Goal: Task Accomplishment & Management: Manage account settings

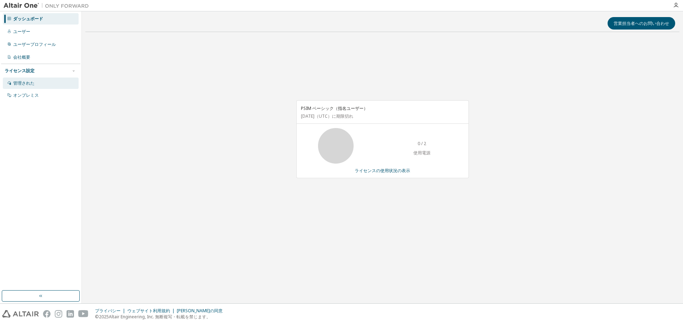
click at [46, 83] on div "管理された" at bounding box center [41, 83] width 76 height 11
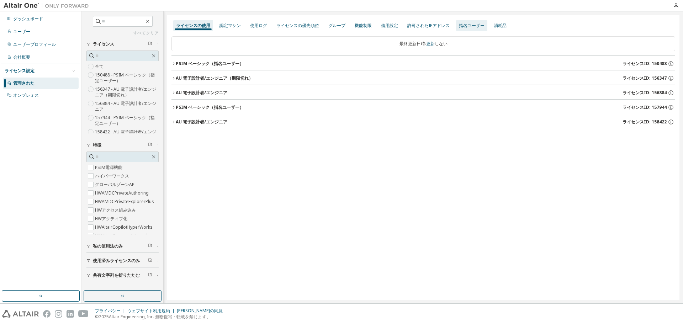
click at [462, 23] on font "指名ユーザー" at bounding box center [472, 25] width 26 height 6
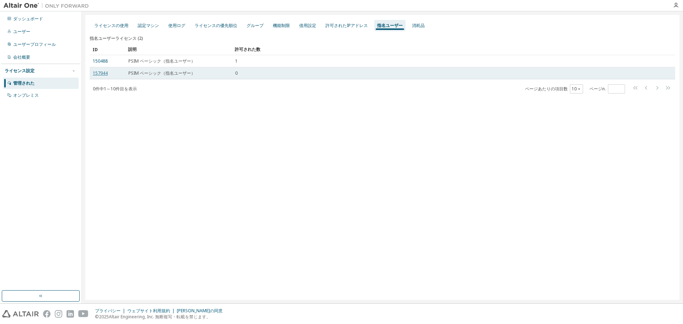
click at [104, 72] on font "157944" at bounding box center [100, 73] width 15 height 6
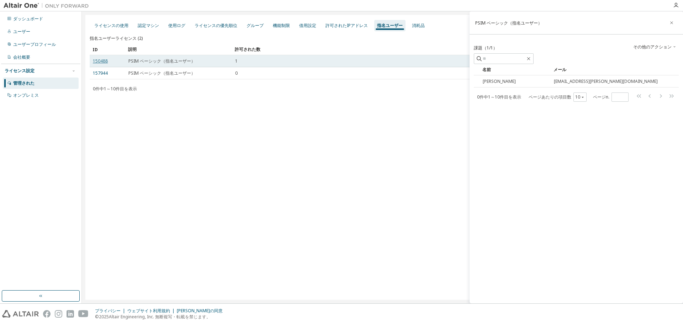
click at [94, 62] on font "150488" at bounding box center [100, 61] width 15 height 6
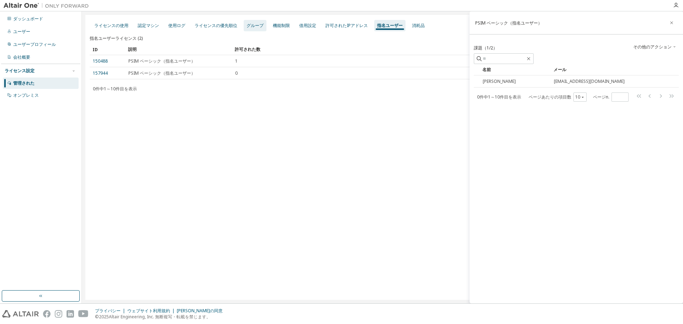
click at [245, 26] on div "グループ" at bounding box center [255, 25] width 23 height 11
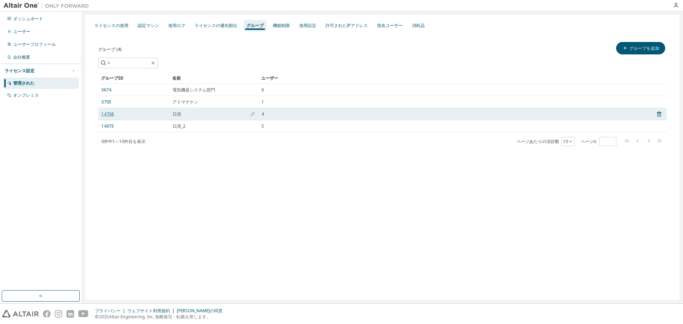
click at [111, 112] on font "14768" at bounding box center [107, 114] width 12 height 6
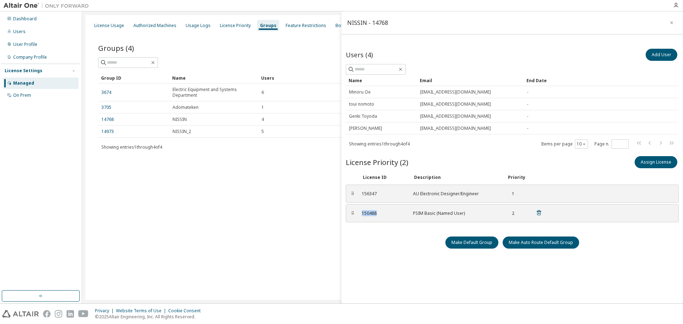
drag, startPoint x: 379, startPoint y: 216, endPoint x: 361, endPoint y: 218, distance: 18.6
click at [361, 218] on div "150488 PSIM Basic (Named User) 2" at bounding box center [451, 213] width 189 height 12
click at [388, 202] on div "⠿ 156347 AU Electronic Designer/Engineer 1" at bounding box center [512, 194] width 333 height 18
click at [314, 59] on div at bounding box center [382, 62] width 568 height 11
click at [669, 21] on icon "button" at bounding box center [671, 23] width 5 height 6
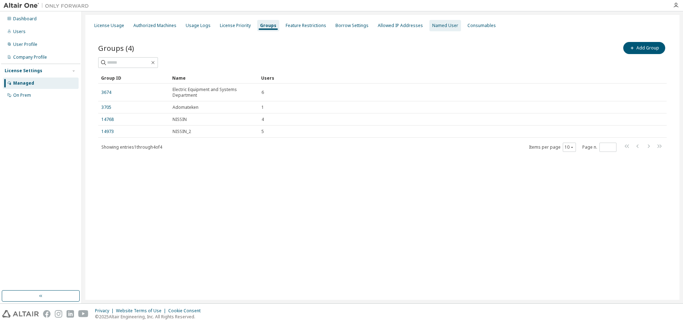
click at [436, 26] on div "Named User" at bounding box center [445, 26] width 26 height 6
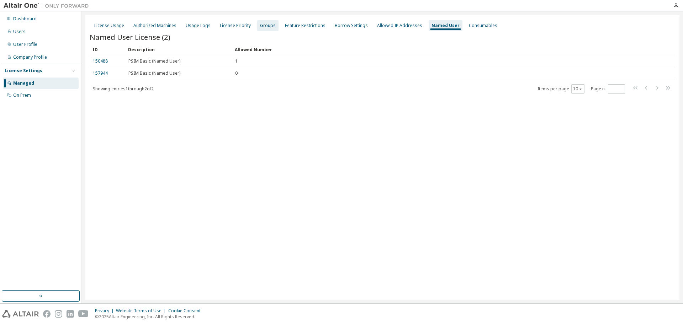
click at [259, 28] on div "Groups" at bounding box center [267, 25] width 21 height 11
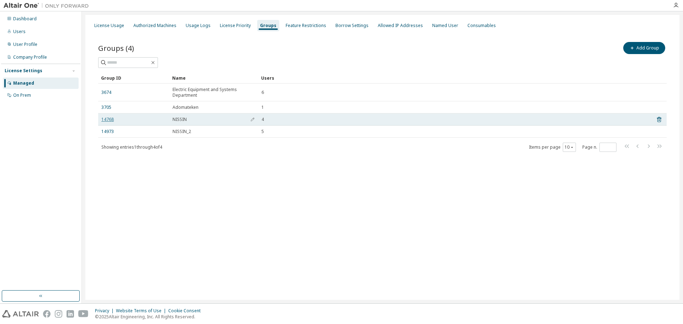
click at [102, 121] on link "14768" at bounding box center [107, 120] width 12 height 6
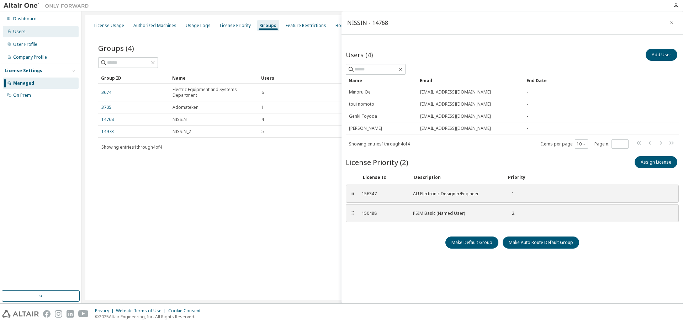
click at [27, 32] on div "Users" at bounding box center [41, 31] width 76 height 11
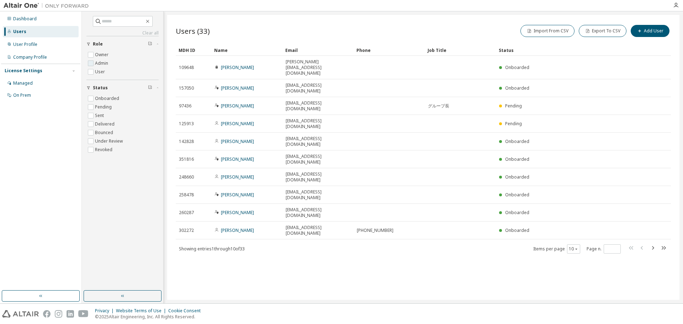
click at [100, 65] on label "Admin" at bounding box center [102, 63] width 15 height 9
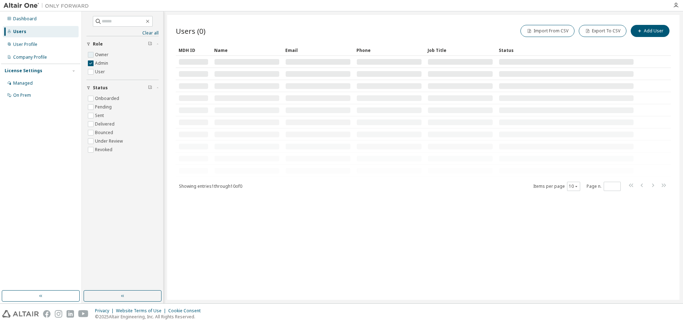
click at [98, 58] on label "Owner" at bounding box center [102, 54] width 15 height 9
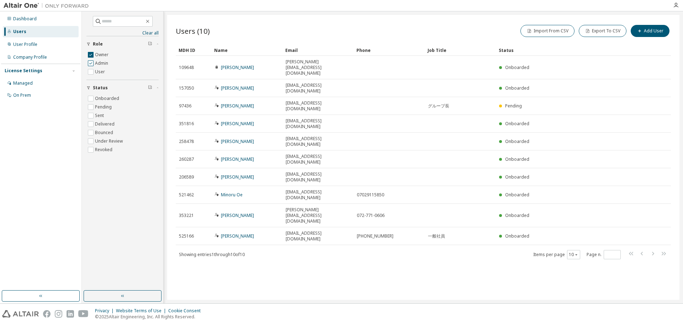
click at [99, 62] on label "Admin" at bounding box center [102, 63] width 15 height 9
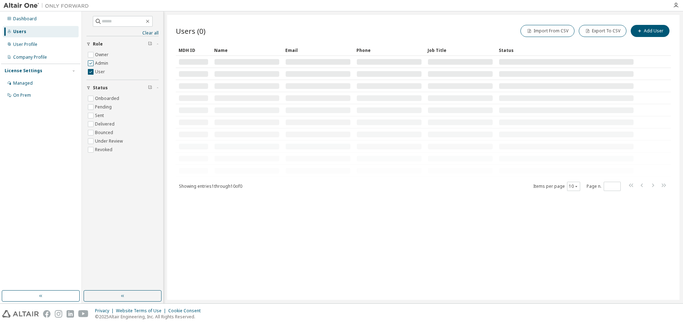
click at [95, 64] on label "Admin" at bounding box center [102, 63] width 15 height 9
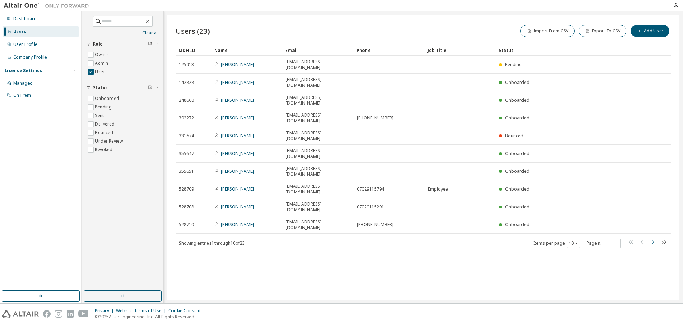
click at [650, 238] on icon "button" at bounding box center [652, 242] width 9 height 9
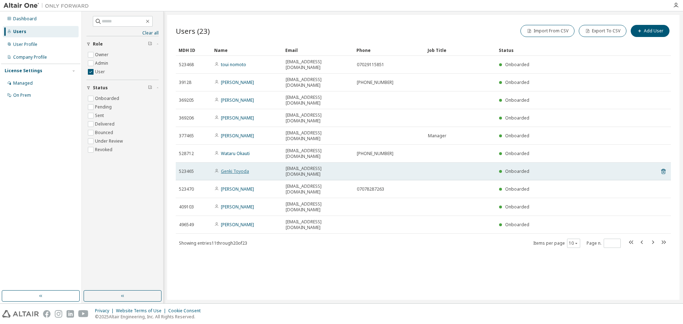
click at [224, 168] on link "Genki Toyoda" at bounding box center [235, 171] width 28 height 6
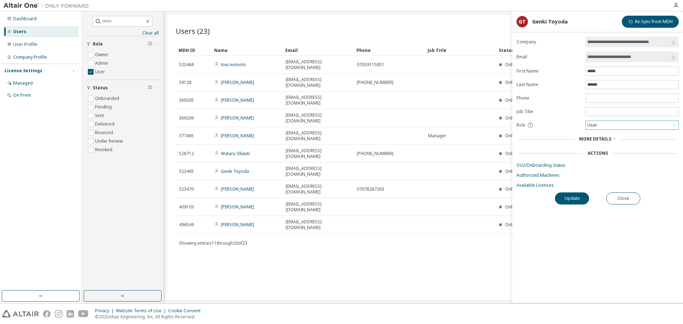
click at [626, 128] on div "User" at bounding box center [632, 125] width 92 height 9
click at [618, 138] on li "Admin" at bounding box center [631, 134] width 91 height 9
click at [579, 199] on button "Update" at bounding box center [572, 198] width 34 height 12
click at [570, 200] on button "Update" at bounding box center [572, 198] width 34 height 12
click at [451, 216] on div "Users (23) Import From CSV Export To CSV Add User Clear Load Save Save As Field…" at bounding box center [423, 157] width 512 height 285
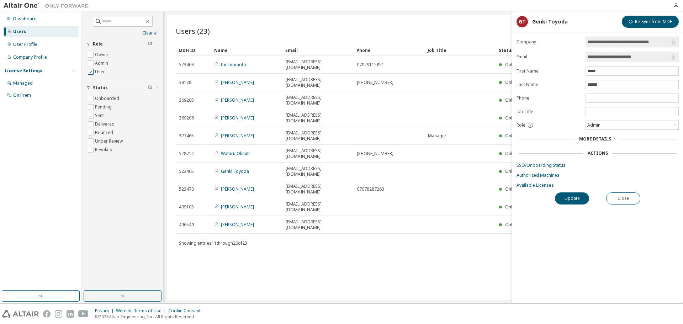
click at [96, 69] on label "User" at bounding box center [100, 72] width 11 height 9
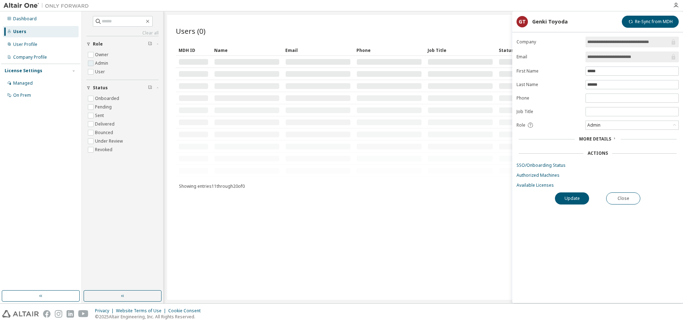
click at [96, 62] on label "Admin" at bounding box center [102, 63] width 15 height 9
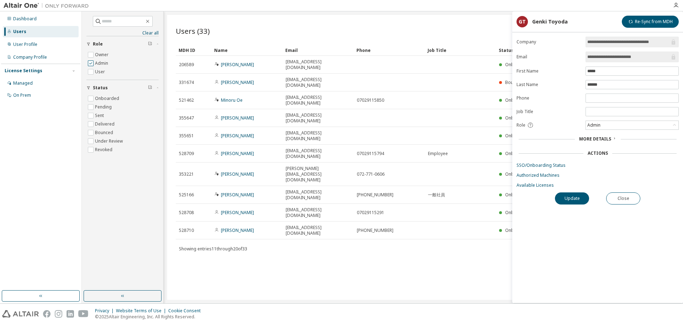
type input "*"
